Goal: Transaction & Acquisition: Obtain resource

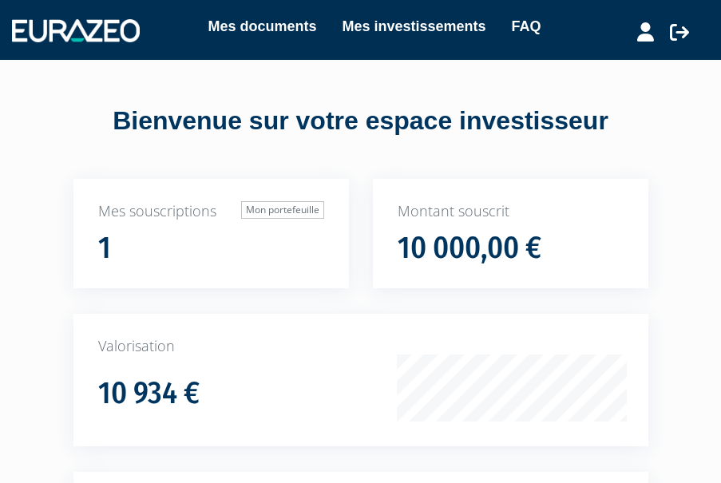
click at [276, 26] on link "Mes documents" at bounding box center [262, 26] width 109 height 22
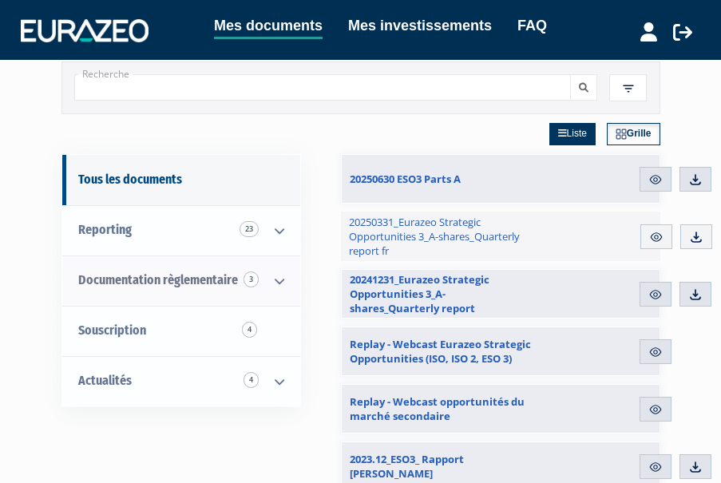
scroll to position [47, 0]
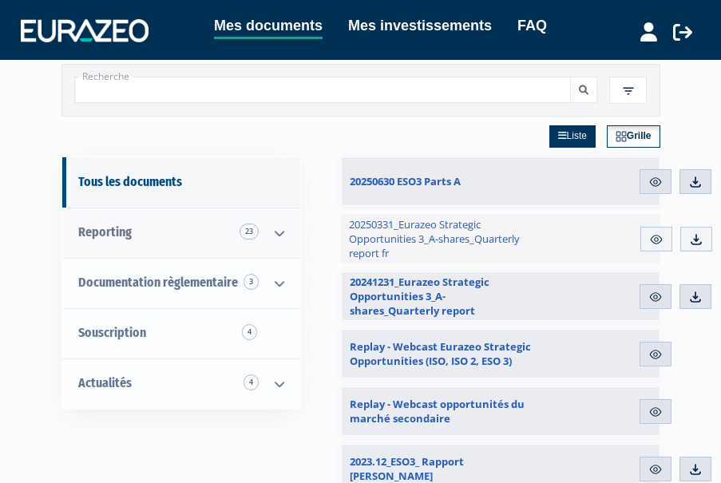
click at [144, 221] on link "Reporting 23" at bounding box center [181, 233] width 238 height 50
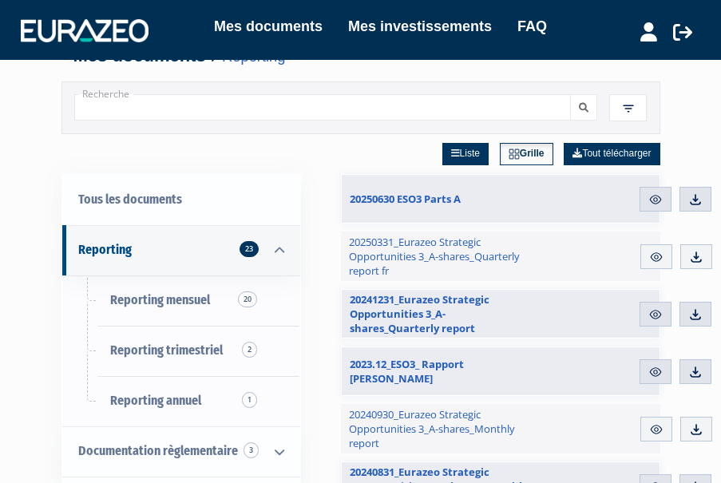
scroll to position [30, 0]
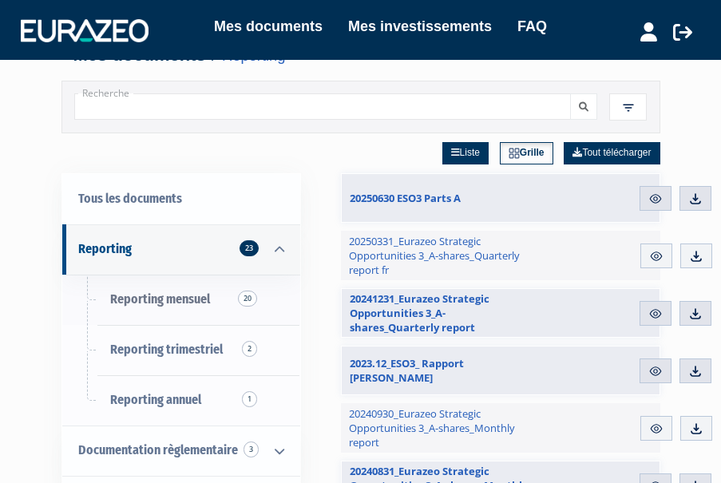
click at [170, 294] on span "Reporting mensuel 20" at bounding box center [160, 299] width 100 height 15
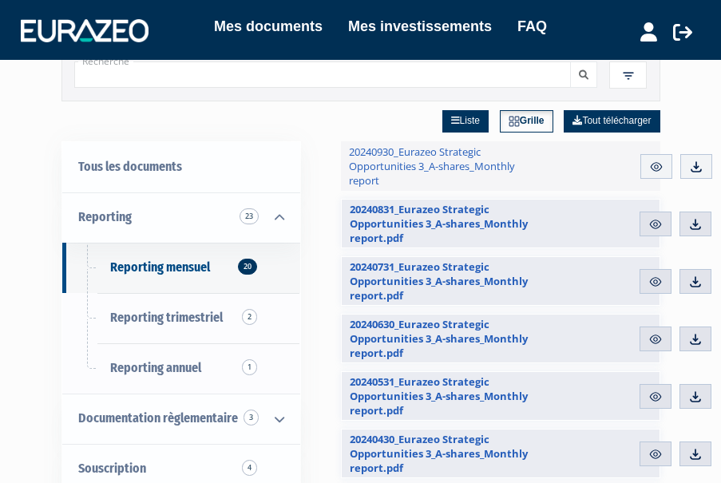
scroll to position [74, 0]
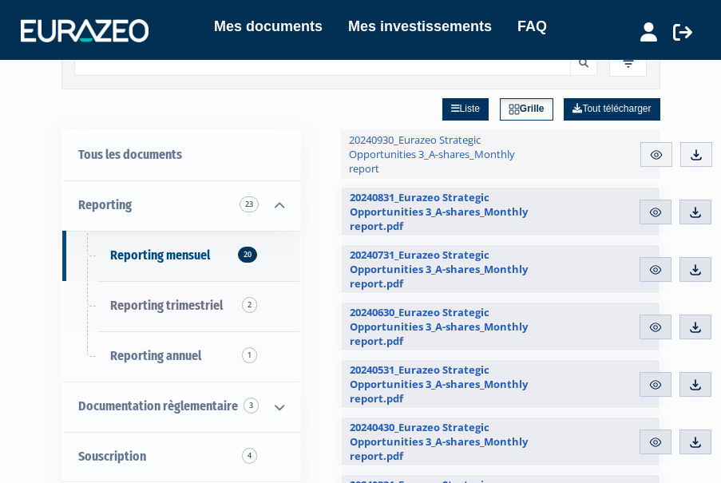
click at [205, 304] on span "Reporting trimestriel 2" at bounding box center [166, 305] width 113 height 15
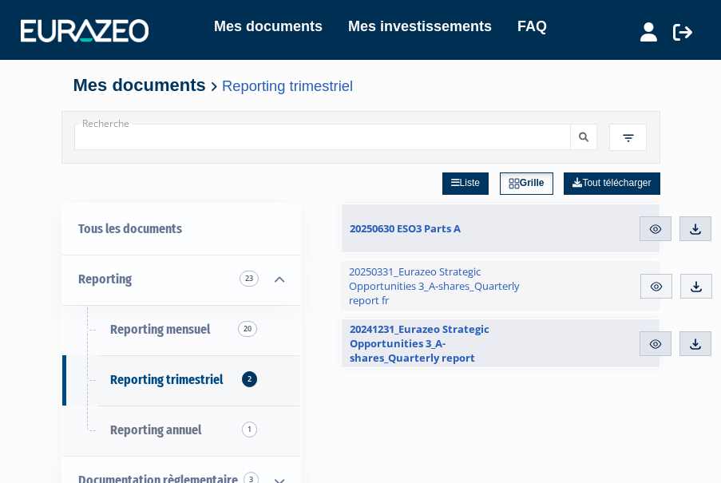
click at [200, 423] on span "Reporting annuel 1" at bounding box center [155, 430] width 91 height 15
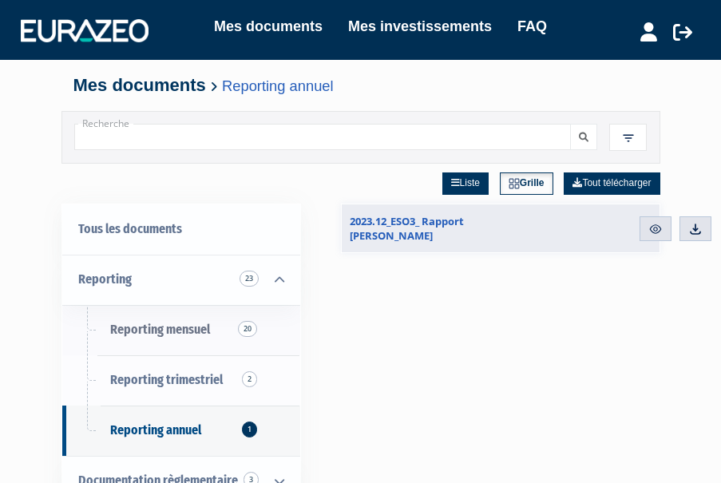
click at [178, 328] on span "Reporting mensuel 20" at bounding box center [160, 329] width 100 height 15
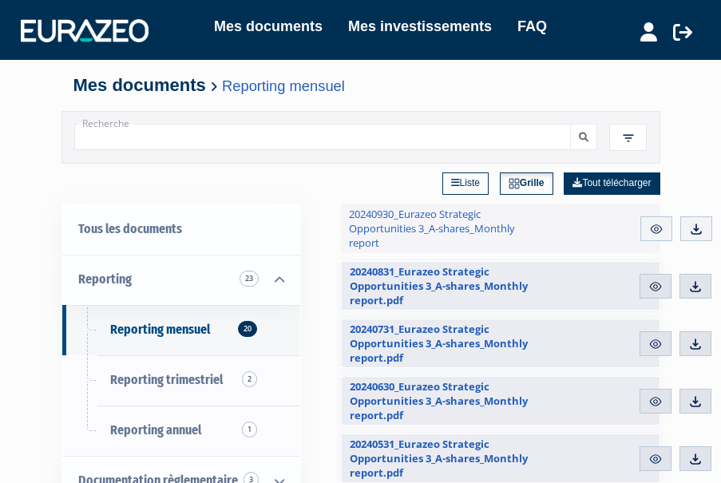
click at [461, 187] on link "Liste" at bounding box center [466, 184] width 46 height 22
click at [453, 181] on link "Liste" at bounding box center [467, 184] width 49 height 22
click at [506, 177] on link "Grille" at bounding box center [527, 184] width 51 height 22
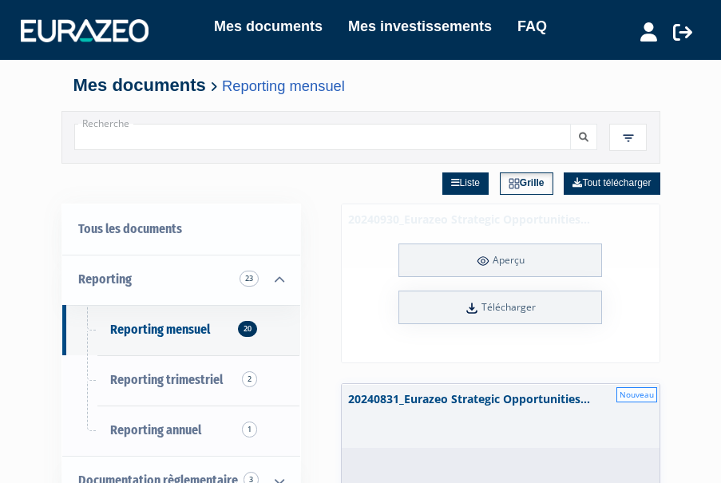
click at [449, 263] on link "Aperçu" at bounding box center [501, 261] width 204 height 34
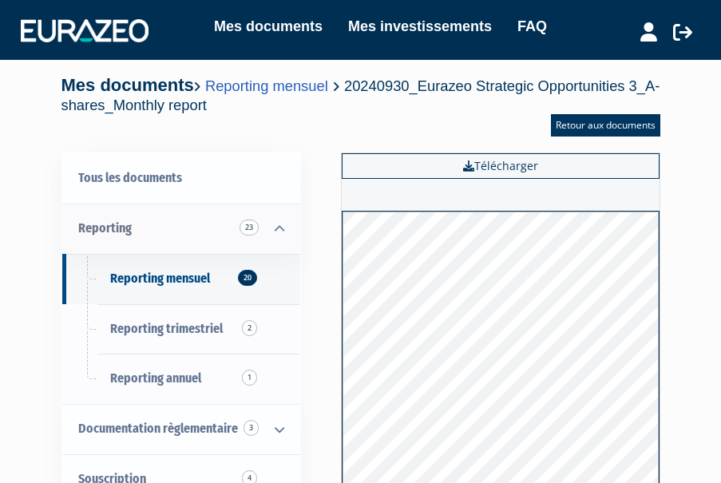
click at [284, 223] on icon at bounding box center [280, 230] width 42 height 50
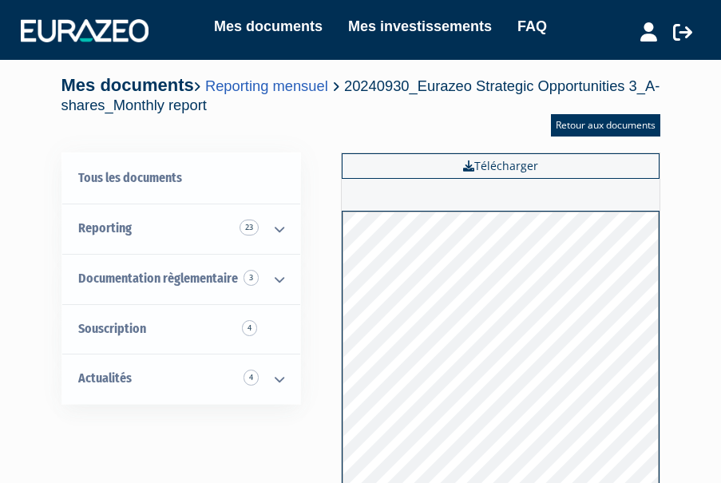
click at [238, 19] on link "Mes documents" at bounding box center [268, 26] width 109 height 22
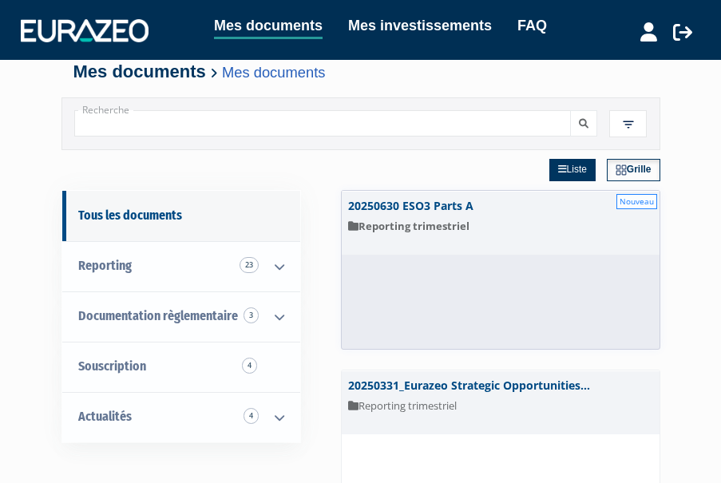
scroll to position [18, 0]
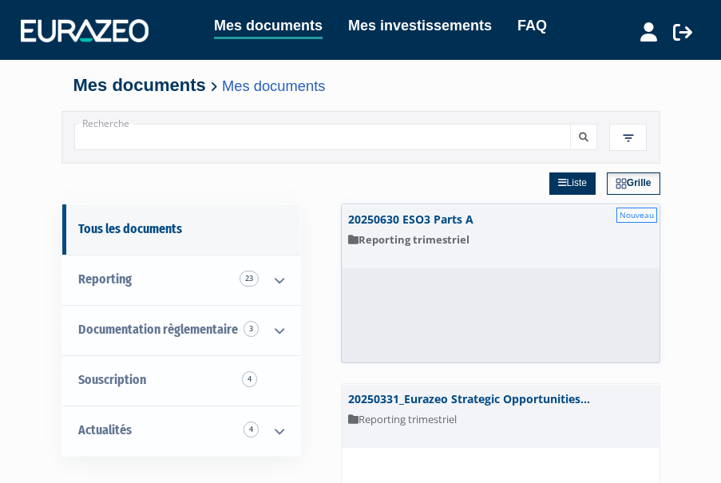
scroll to position [0, 0]
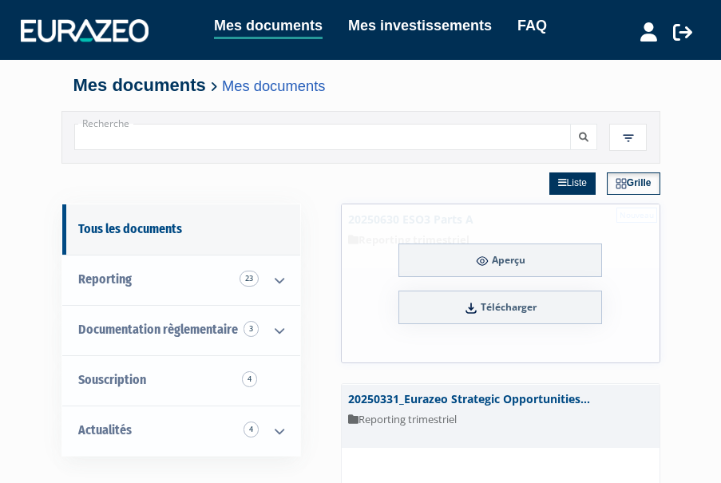
click at [490, 248] on link "Aperçu" at bounding box center [501, 261] width 204 height 34
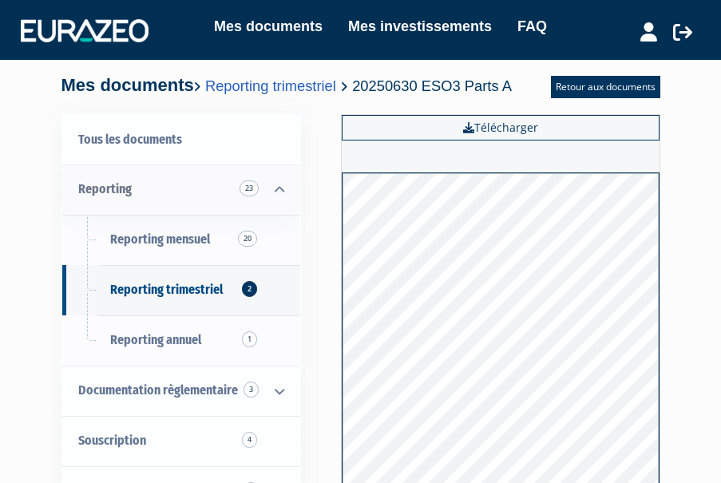
click at [277, 187] on icon at bounding box center [280, 190] width 42 height 50
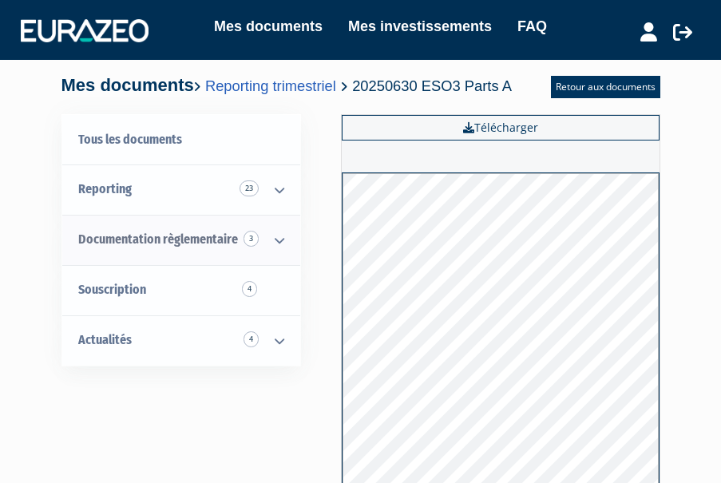
click at [282, 228] on icon at bounding box center [280, 241] width 42 height 50
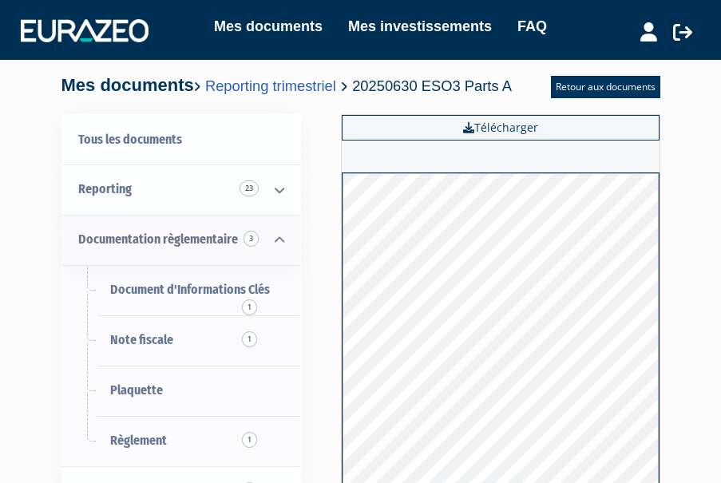
click at [278, 243] on icon at bounding box center [280, 241] width 42 height 50
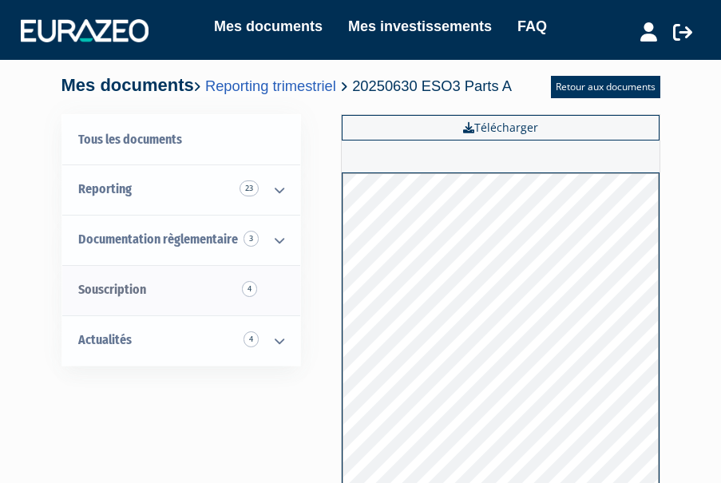
click at [272, 289] on link "Souscription 4" at bounding box center [181, 290] width 238 height 50
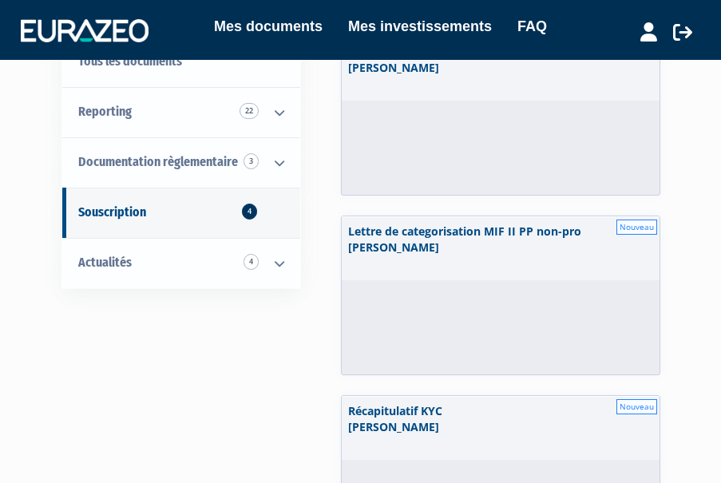
scroll to position [200, 0]
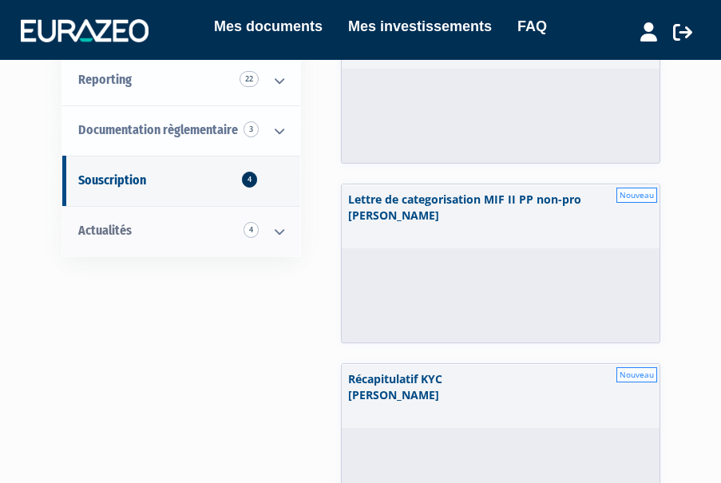
click at [185, 212] on link "Actualités 4" at bounding box center [181, 231] width 238 height 50
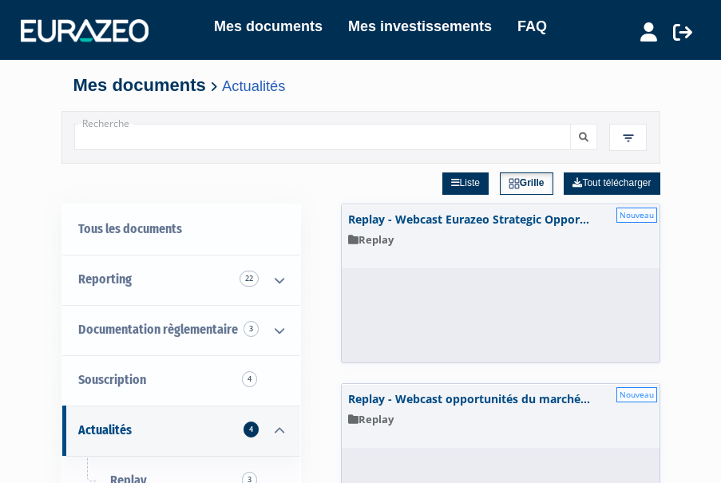
click at [391, 24] on link "Mes investissements" at bounding box center [420, 26] width 144 height 22
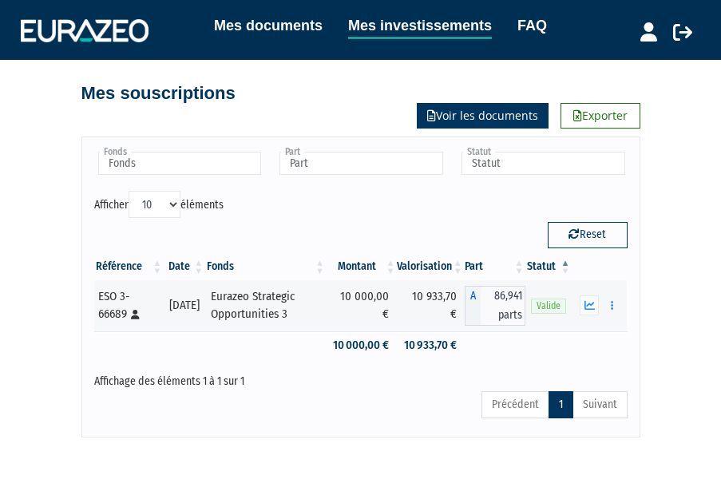
click at [478, 113] on link "Voir les documents" at bounding box center [483, 116] width 132 height 26
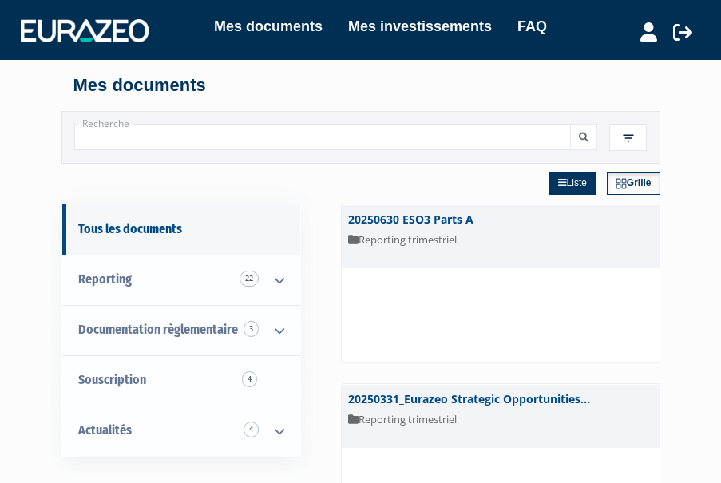
click at [435, 31] on link "Mes investissements" at bounding box center [420, 26] width 144 height 22
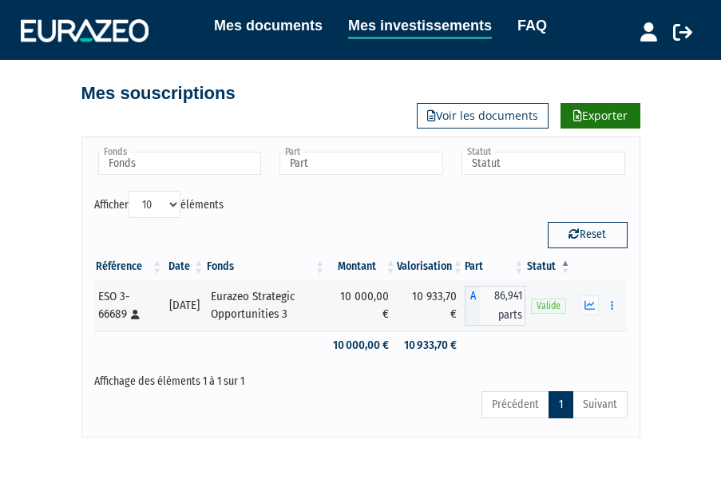
click at [599, 123] on link "Exporter" at bounding box center [601, 116] width 80 height 26
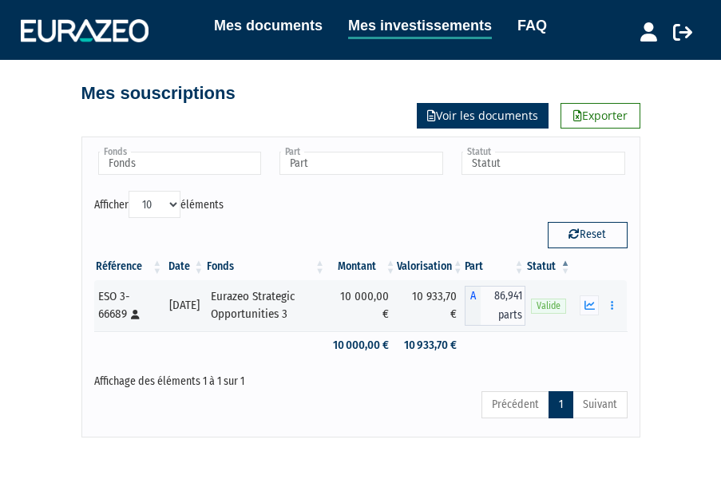
click at [472, 114] on link "Voir les documents" at bounding box center [483, 116] width 132 height 26
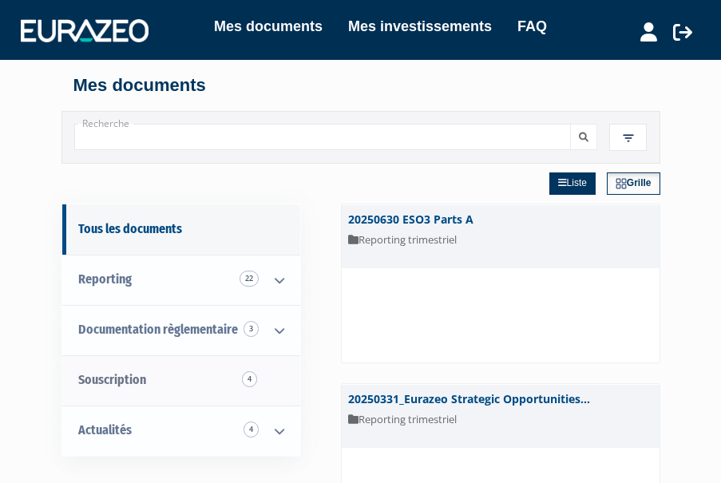
click at [202, 370] on link "Souscription 4" at bounding box center [181, 380] width 238 height 50
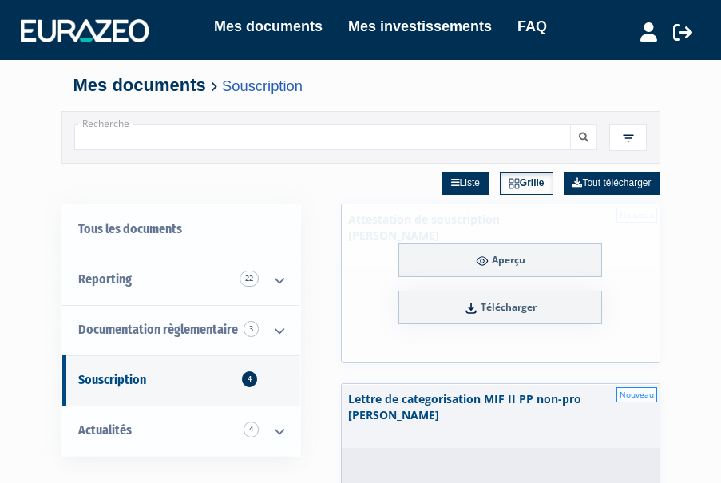
click at [465, 251] on link "Aperçu" at bounding box center [501, 261] width 204 height 34
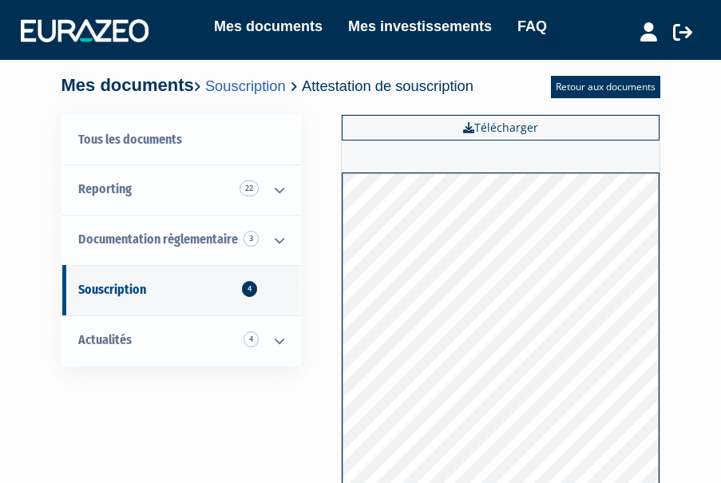
scroll to position [-1, 0]
click at [171, 270] on link "Souscription 4" at bounding box center [181, 290] width 238 height 50
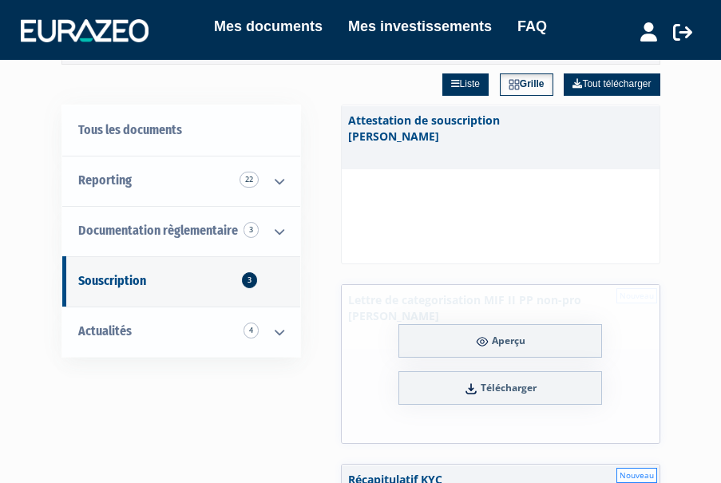
scroll to position [102, 0]
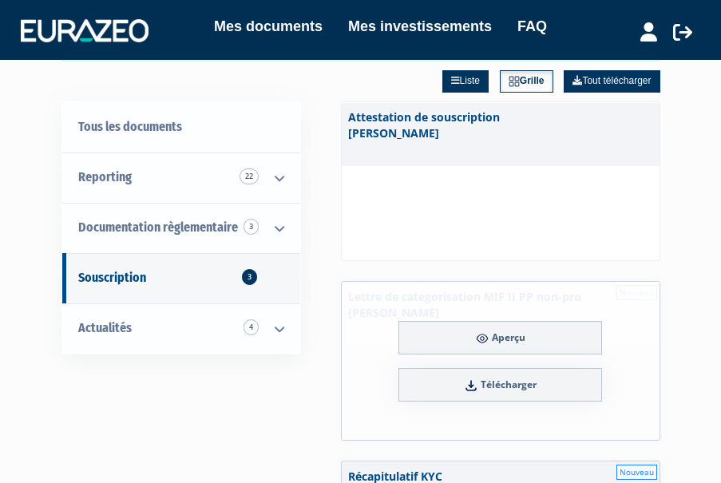
click at [471, 336] on link "Aperçu" at bounding box center [501, 338] width 204 height 34
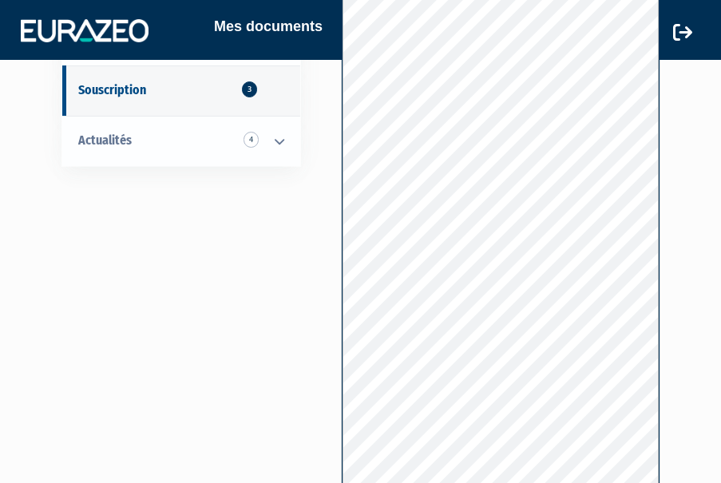
scroll to position [226, 0]
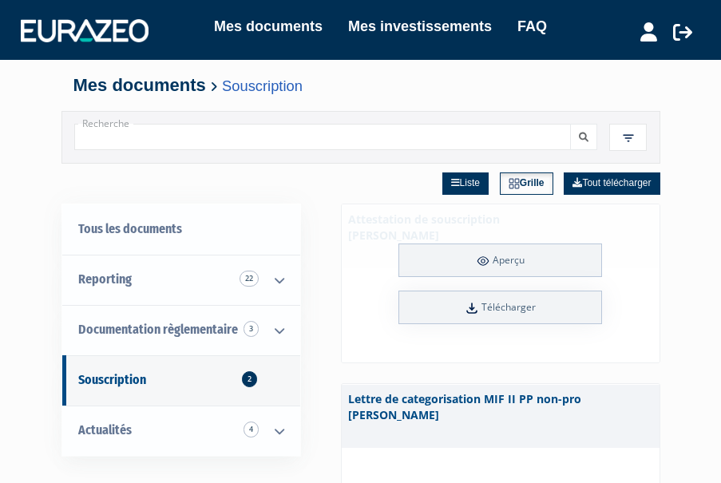
click at [517, 257] on span "Aperçu" at bounding box center [509, 260] width 32 height 14
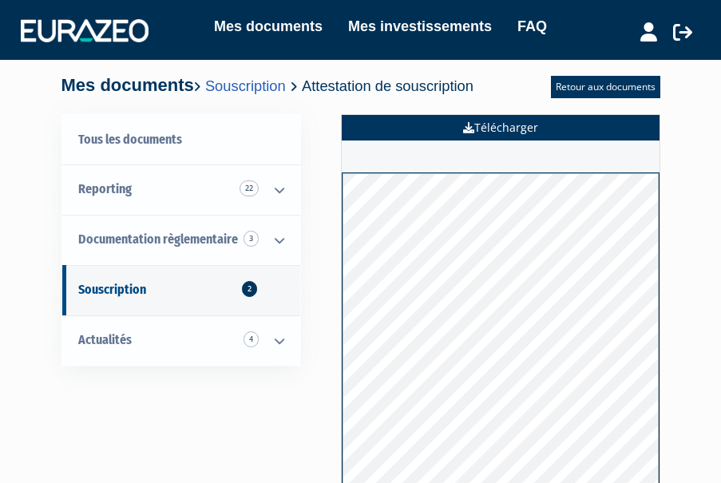
click at [538, 132] on link "Télécharger" at bounding box center [501, 128] width 318 height 26
